Goal: Transaction & Acquisition: Purchase product/service

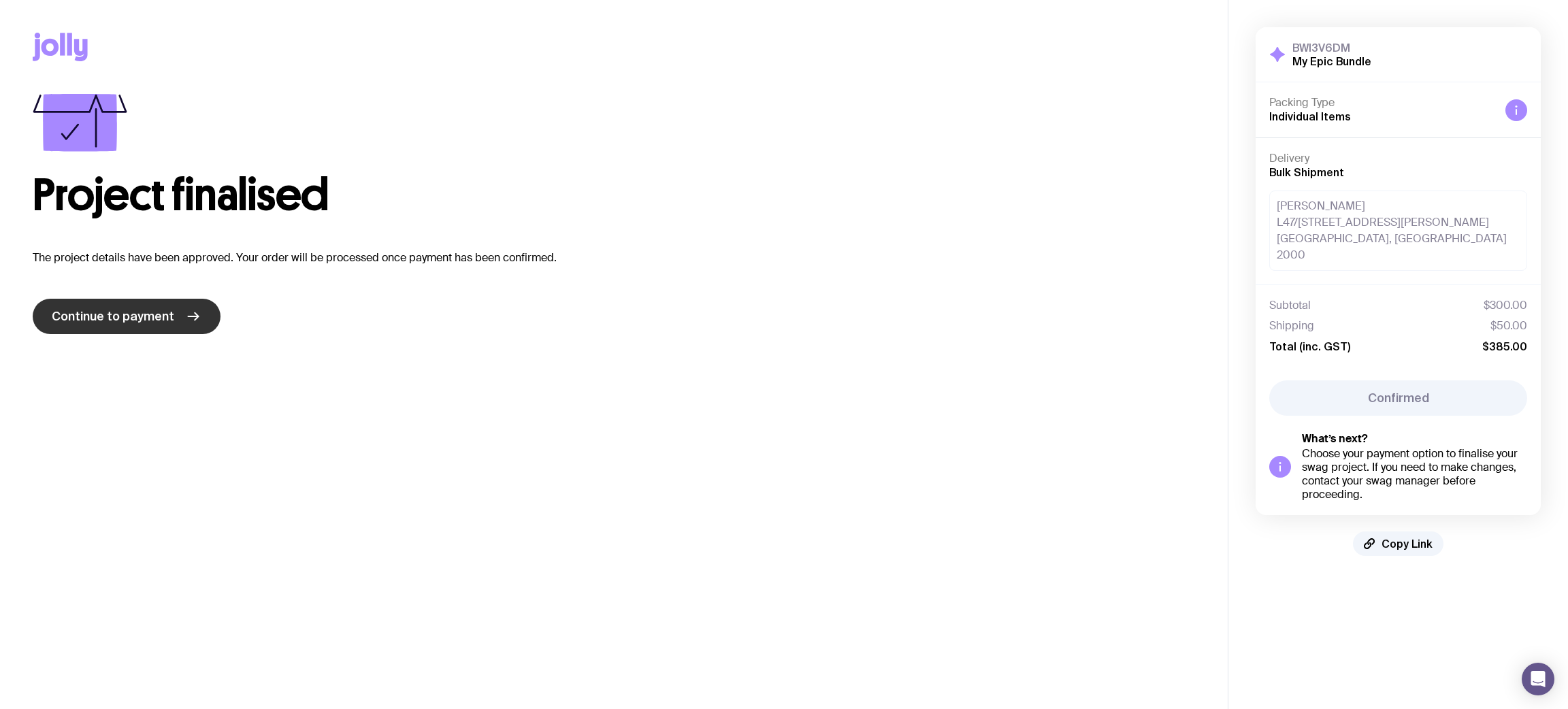
click at [149, 313] on span "Continue to payment" at bounding box center [113, 316] width 122 height 16
click at [1034, 112] on div "Packing Type Individual Items" at bounding box center [1381, 109] width 225 height 28
click at [1034, 112] on icon at bounding box center [1516, 110] width 11 height 11
click at [145, 305] on link "Continue to payment" at bounding box center [126, 316] width 188 height 35
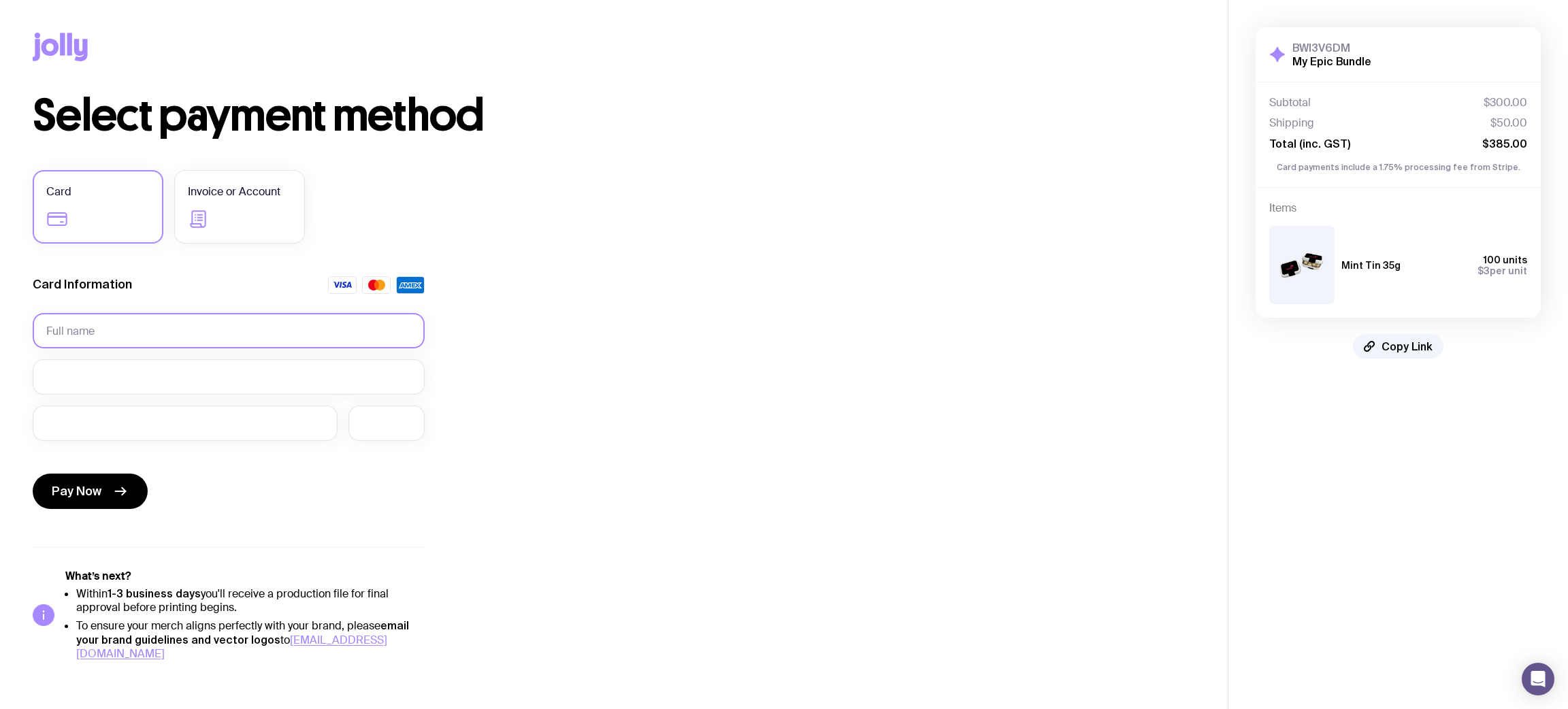
click at [148, 326] on input "text" at bounding box center [228, 330] width 392 height 35
type input "[PERSON_NAME]"
click at [267, 210] on label "Invoice or Account" at bounding box center [239, 207] width 131 height 73
click at [0, 0] on input "Invoice or Account" at bounding box center [0, 0] width 0 height 0
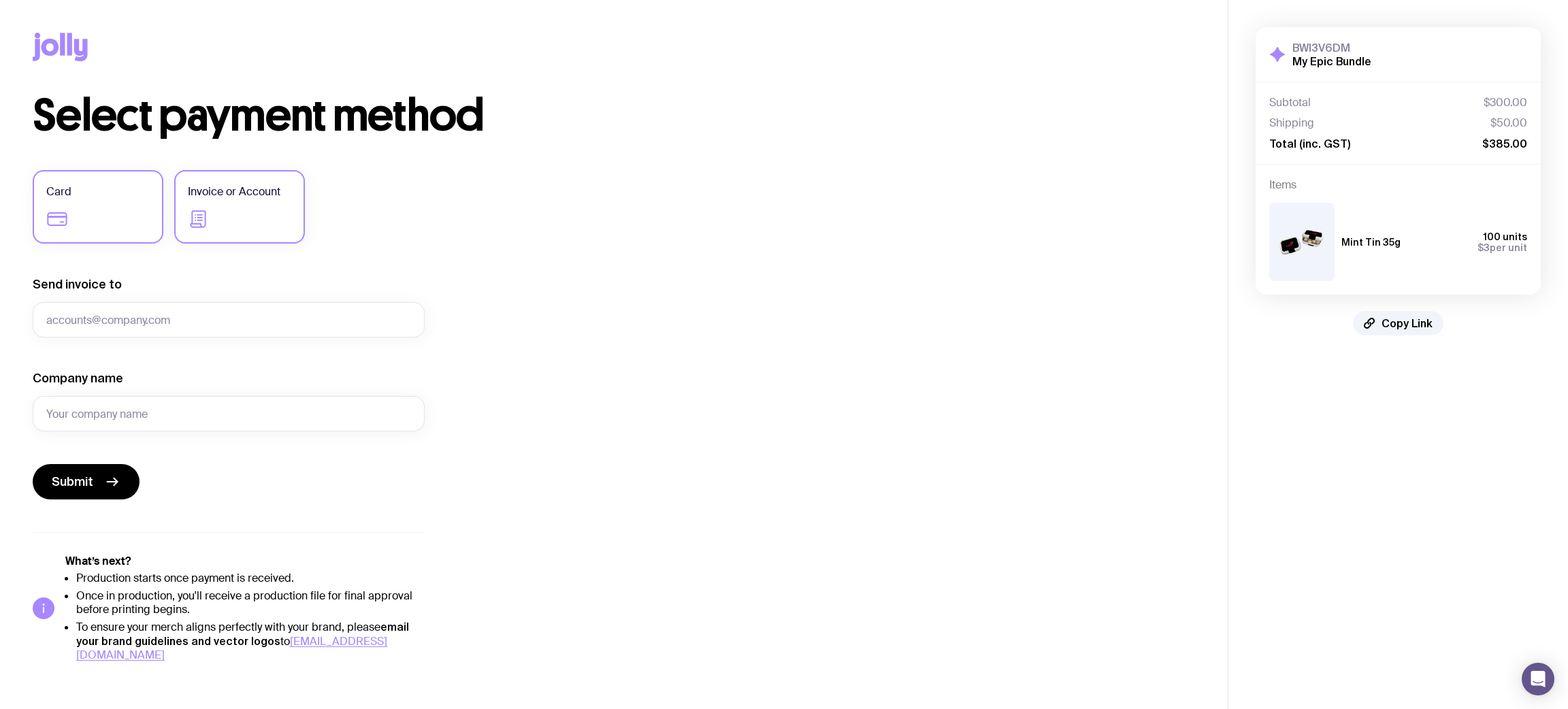
click at [92, 200] on label "Card" at bounding box center [98, 207] width 131 height 73
click at [0, 0] on input "Card" at bounding box center [0, 0] width 0 height 0
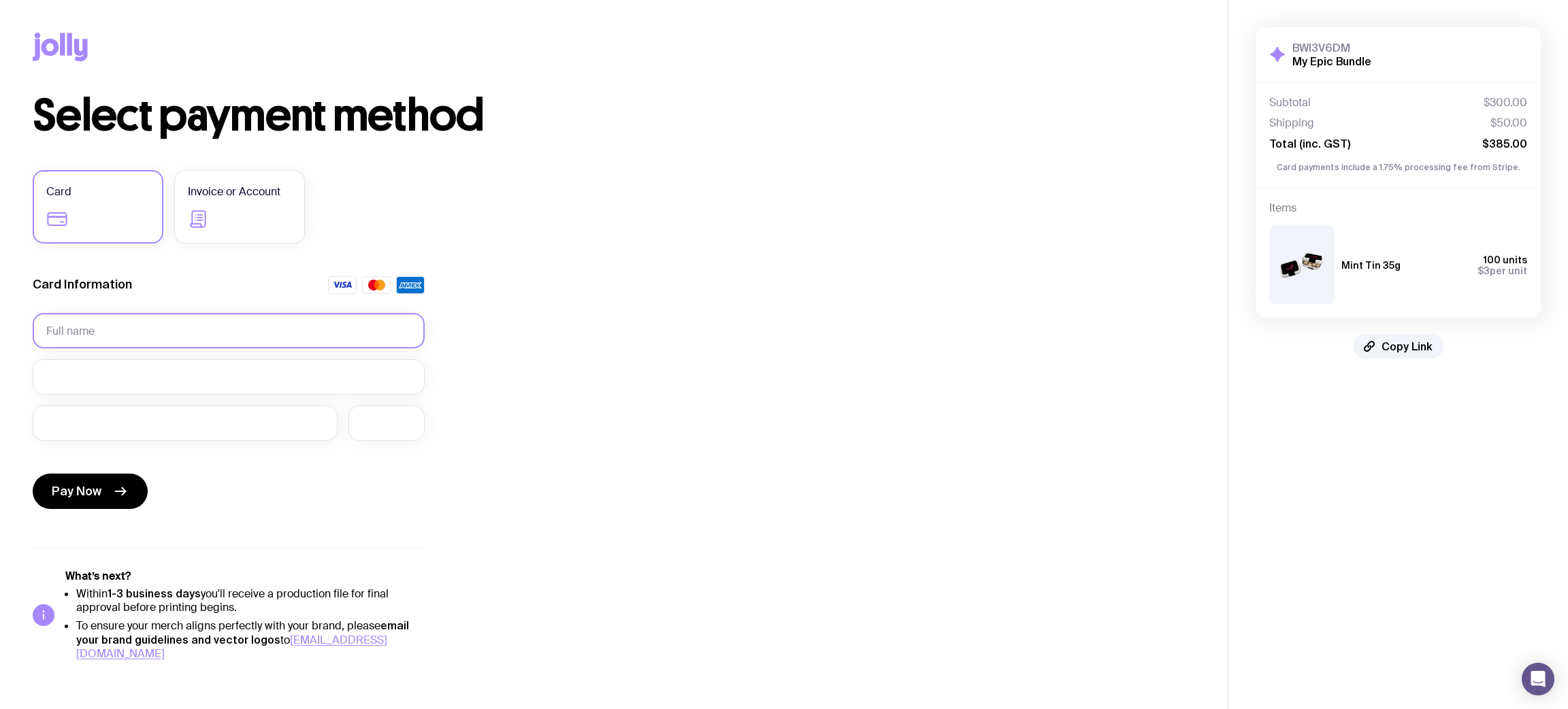
click at [156, 330] on input "text" at bounding box center [228, 330] width 392 height 35
type input "[PERSON_NAME]"
click at [84, 472] on span "Pay Now" at bounding box center [77, 490] width 49 height 16
